Goal: Transaction & Acquisition: Book appointment/travel/reservation

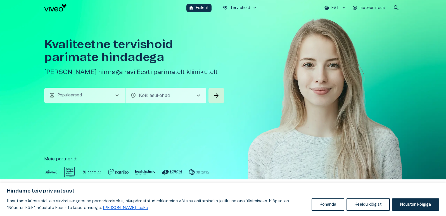
click at [115, 96] on span "chevron_right" at bounding box center [117, 95] width 7 height 7
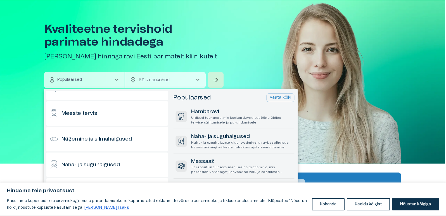
scroll to position [224, 0]
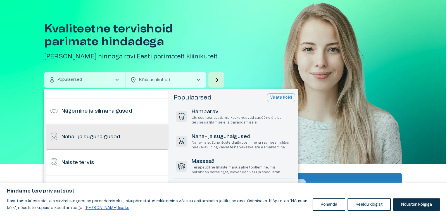
click at [118, 137] on h6 "Naha- ja suguhaigused" at bounding box center [90, 137] width 59 height 8
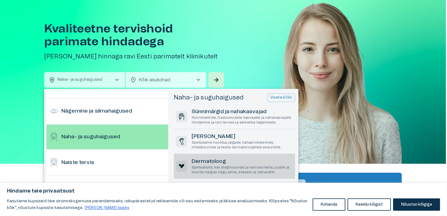
click at [228, 158] on h6 "Dermatoloog" at bounding box center [242, 162] width 101 height 8
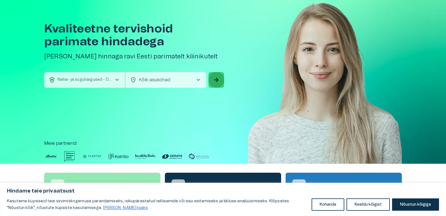
click at [211, 79] on button "arrow_forward" at bounding box center [216, 80] width 16 height 16
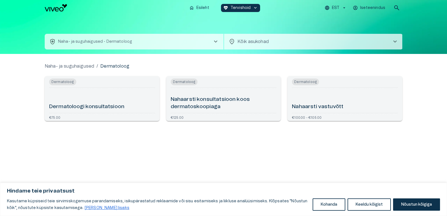
click at [111, 108] on h6 "Dermatoloogi konsultatsioon" at bounding box center [86, 107] width 75 height 8
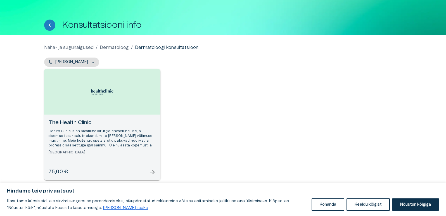
scroll to position [19, 0]
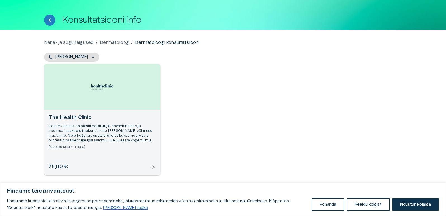
click at [152, 170] on span "arrow_forward" at bounding box center [152, 167] width 7 height 7
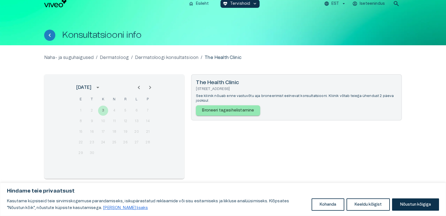
scroll to position [8, 0]
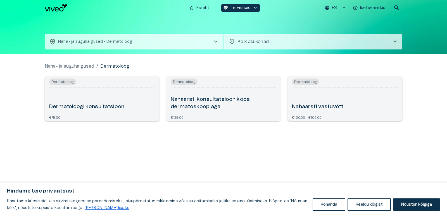
scroll to position [16, 0]
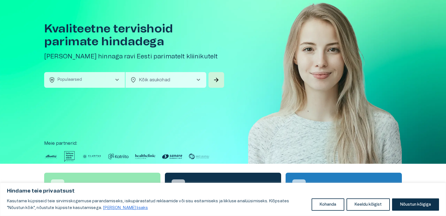
click at [116, 82] on span "chevron_right" at bounding box center [117, 80] width 7 height 7
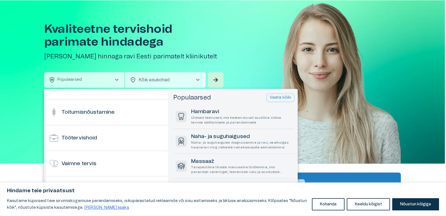
scroll to position [551, 0]
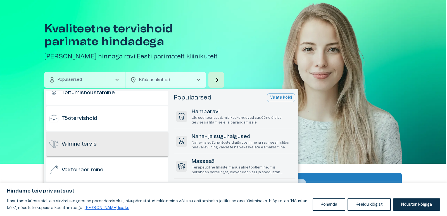
click at [109, 144] on div "Vaimne tervis" at bounding box center [107, 144] width 122 height 25
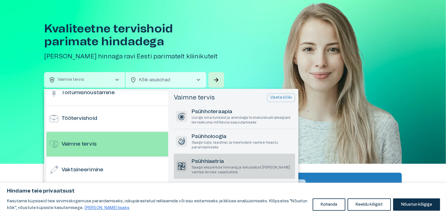
click at [242, 167] on p "Saage ekspertide hinnang ja isikustatud [PERSON_NAME] vaimse tervise vajadustele" at bounding box center [242, 170] width 101 height 10
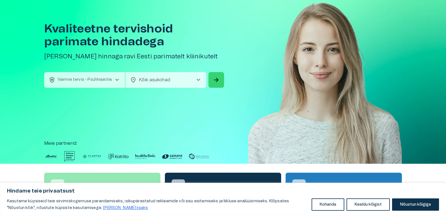
click at [216, 80] on span "arrow_forward" at bounding box center [216, 80] width 7 height 7
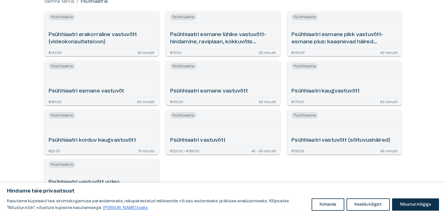
scroll to position [56, 0]
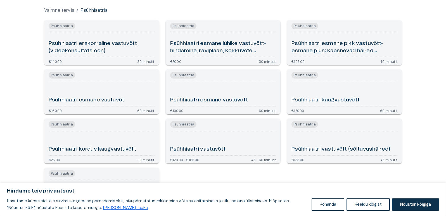
click at [212, 47] on h6 "Psühhiaatri esmane lühike vastuvõtt- hindamine, raviplaan, kokkuvõte (videokons…" at bounding box center [223, 47] width 106 height 15
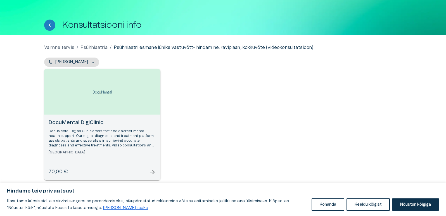
scroll to position [19, 0]
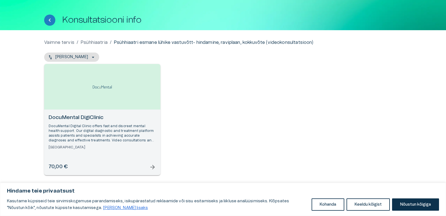
click at [153, 169] on span "arrow_forward" at bounding box center [152, 167] width 7 height 7
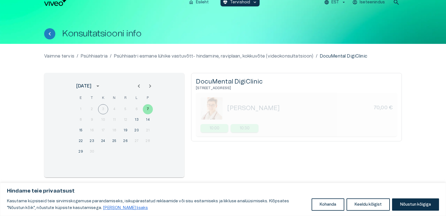
scroll to position [8, 0]
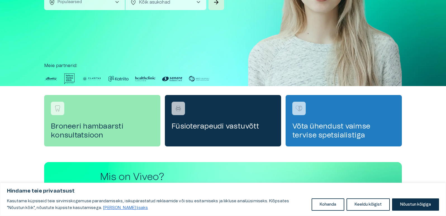
scroll to position [16, 0]
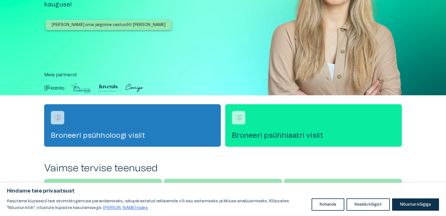
scroll to position [140, 0]
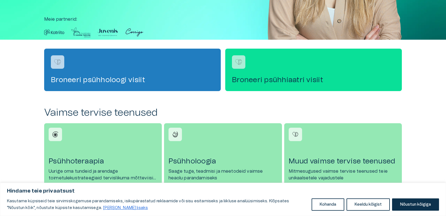
click at [321, 79] on h4 "Broneeri psühhiaatri visiit" at bounding box center [313, 79] width 163 height 9
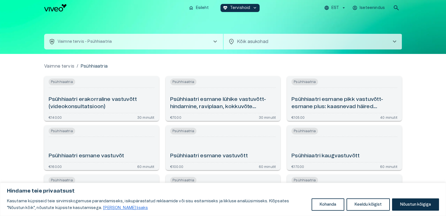
click at [235, 103] on h6 "Psühhiaatri esmane lühike vastuvõtt- hindamine, raviplaan, kokkuvõte (videokons…" at bounding box center [223, 103] width 106 height 15
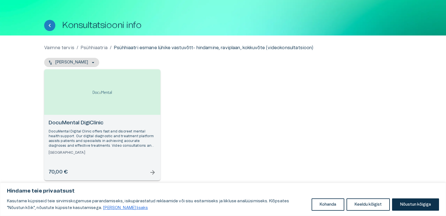
scroll to position [19, 0]
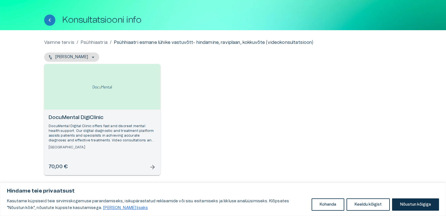
click at [151, 169] on span "arrow_forward" at bounding box center [152, 167] width 7 height 7
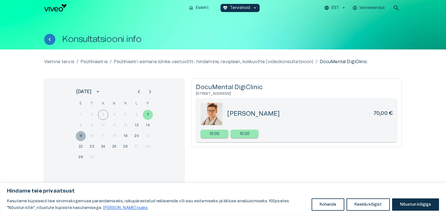
click at [82, 136] on button "15" at bounding box center [81, 136] width 10 height 10
